Goal: Information Seeking & Learning: Learn about a topic

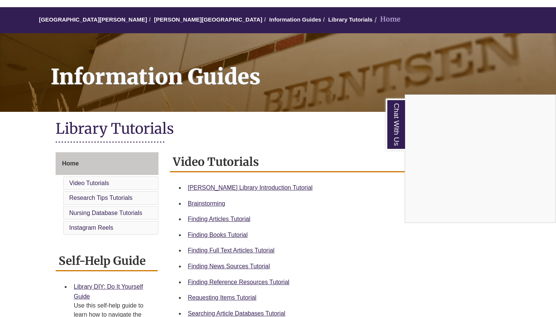
scroll to position [62, 0]
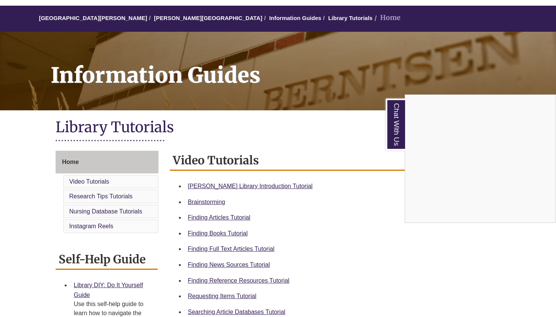
click at [253, 184] on div "Chat With Us" at bounding box center [278, 158] width 556 height 317
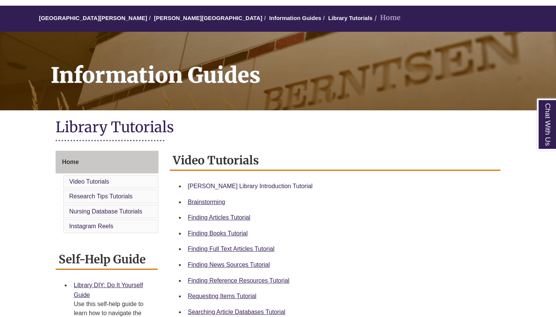
click at [254, 185] on link "[PERSON_NAME] Library Introduction Tutorial" at bounding box center [250, 186] width 125 height 6
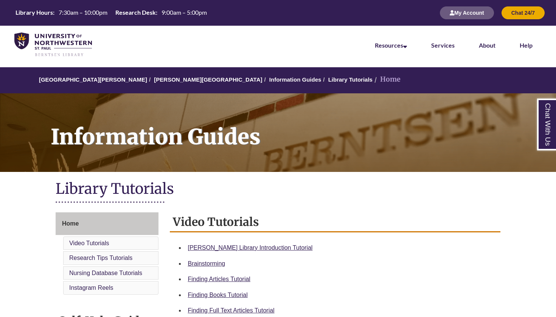
scroll to position [0, 0]
click at [533, 43] on li "Help" at bounding box center [526, 45] width 37 height 38
click at [529, 45] on link "Help" at bounding box center [526, 46] width 13 height 8
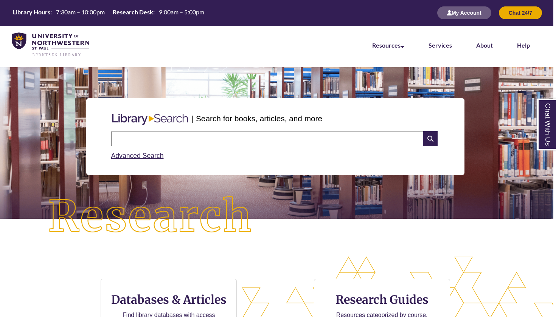
scroll to position [0, 3]
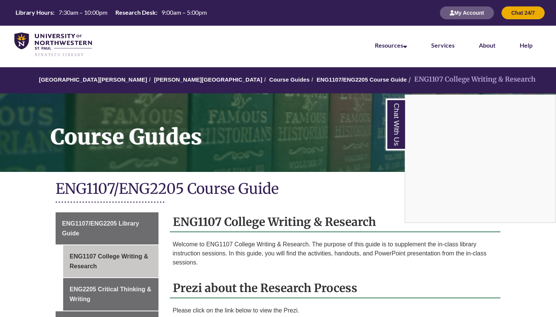
scroll to position [200, 0]
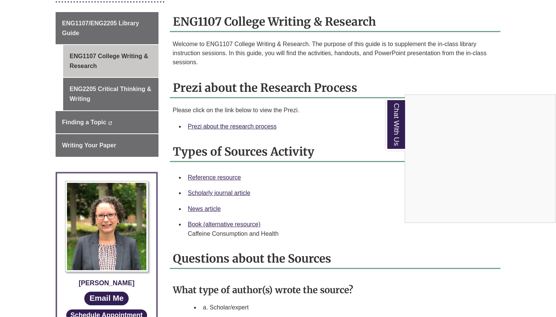
click at [397, 127] on link "Chat With Us" at bounding box center [395, 125] width 19 height 52
